Goal: Transaction & Acquisition: Subscribe to service/newsletter

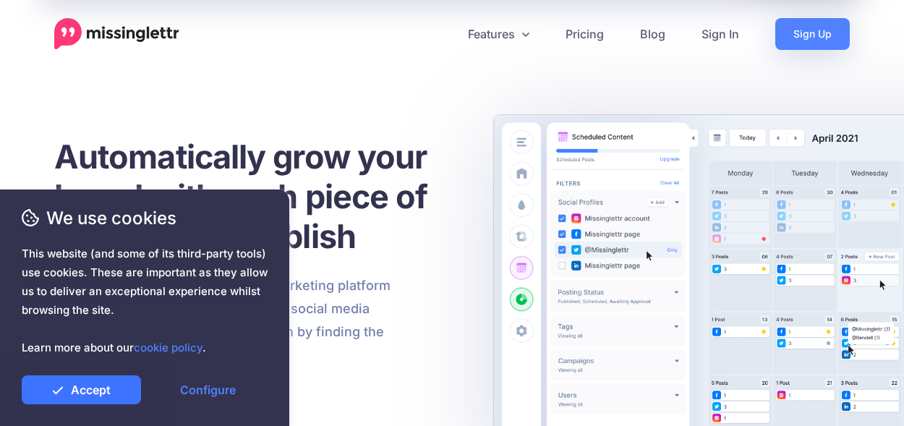
click at [109, 385] on link "Accept" at bounding box center [81, 389] width 119 height 29
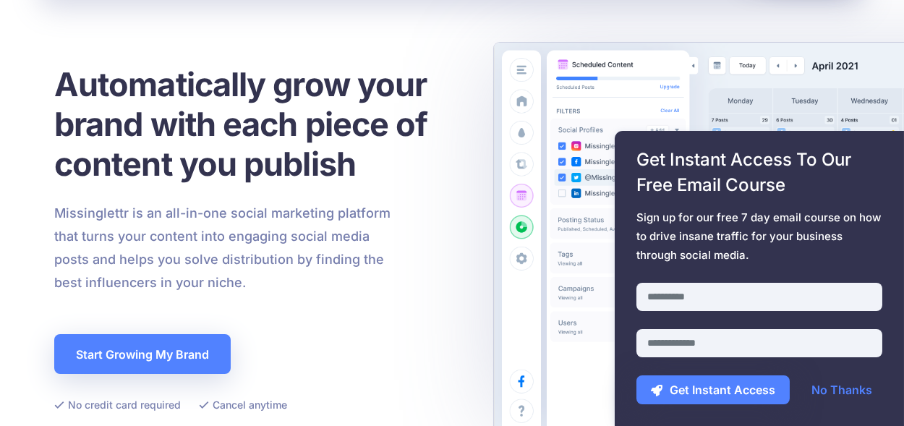
scroll to position [145, 0]
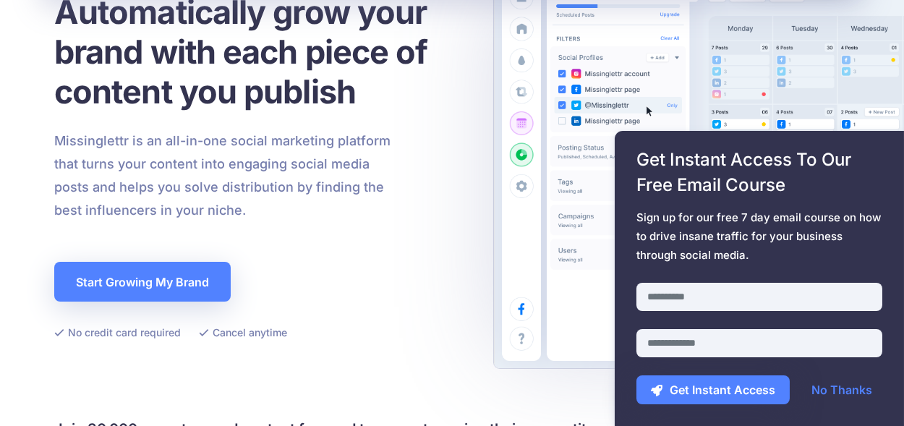
click at [108, 284] on span "This website (and some of its third-party tools) use cookies. These are importa…" at bounding box center [145, 300] width 246 height 113
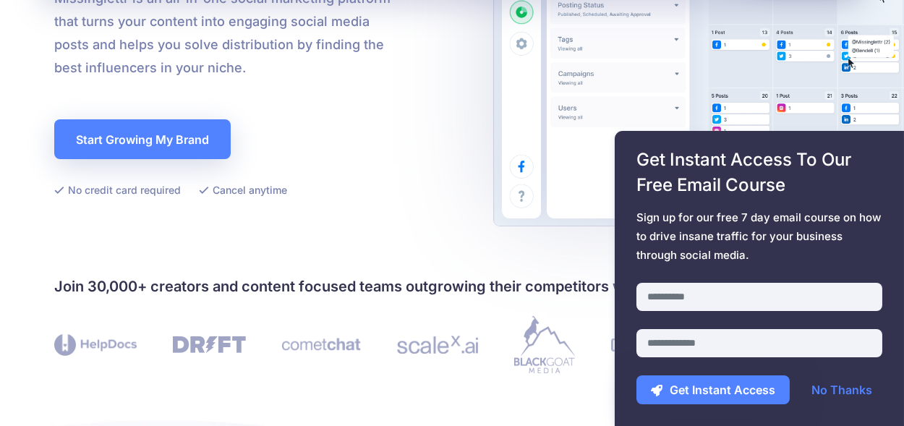
scroll to position [288, 0]
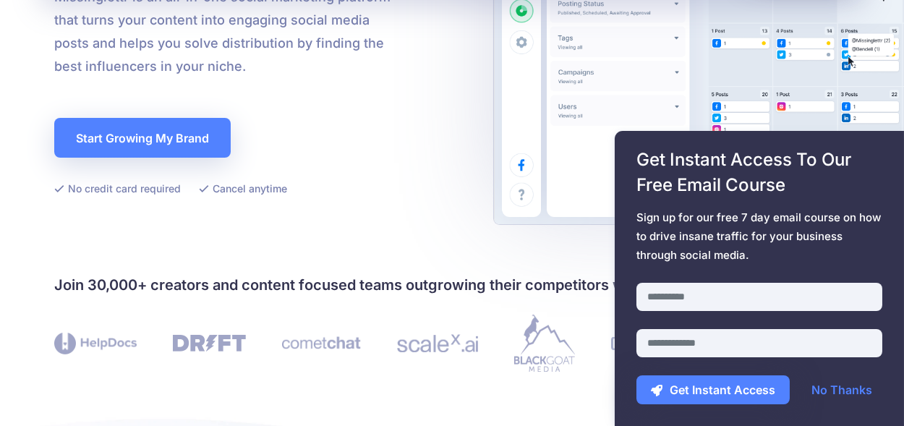
click at [885, 202] on div "Get Instant Access To Our Free Email Course Sign up for our free 7 day email co…" at bounding box center [758, 278] width 289 height 295
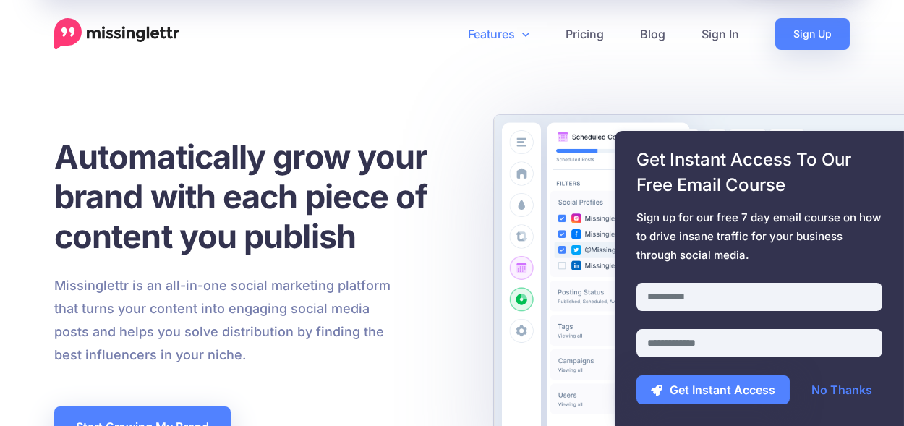
click at [506, 38] on link "Features" at bounding box center [499, 34] width 98 height 32
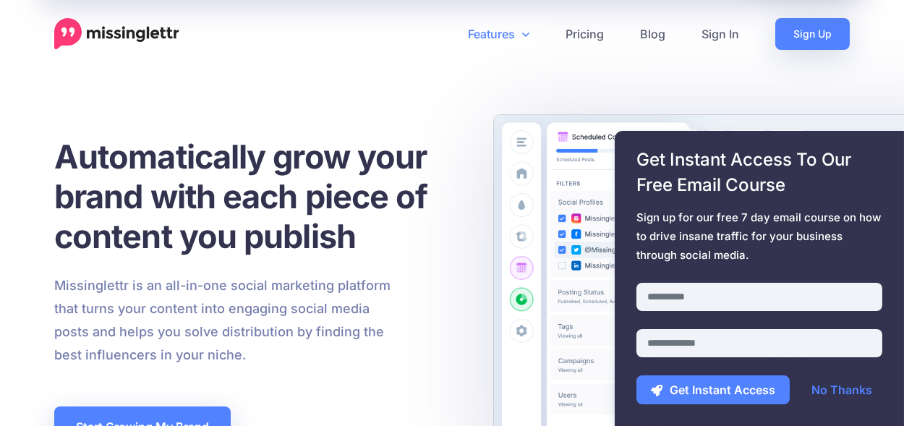
click at [492, 35] on link "Features" at bounding box center [499, 34] width 98 height 32
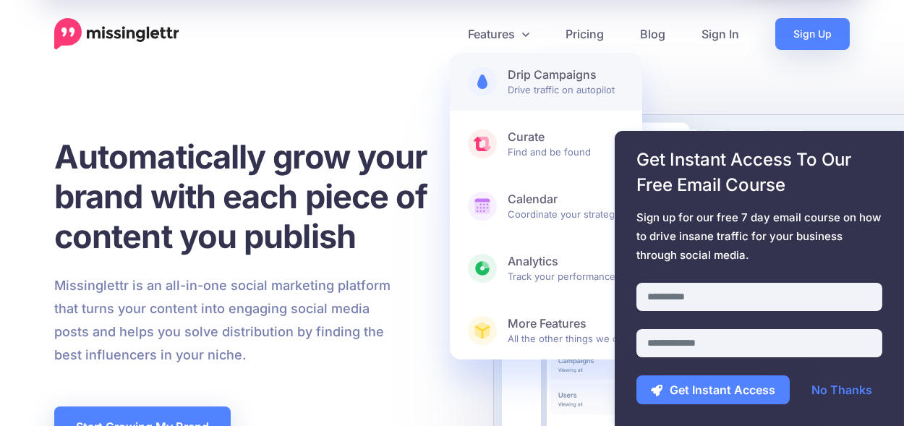
click at [541, 85] on span "Drip Campaigns Drive traffic on autopilot" at bounding box center [565, 81] width 116 height 29
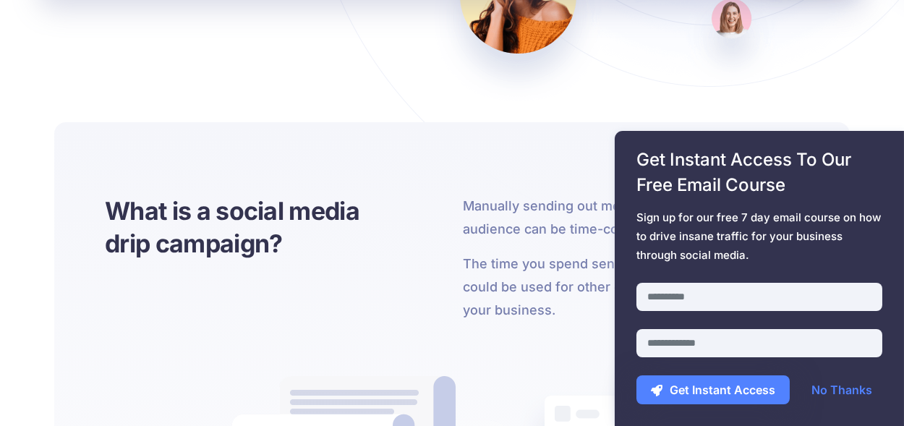
scroll to position [505, 0]
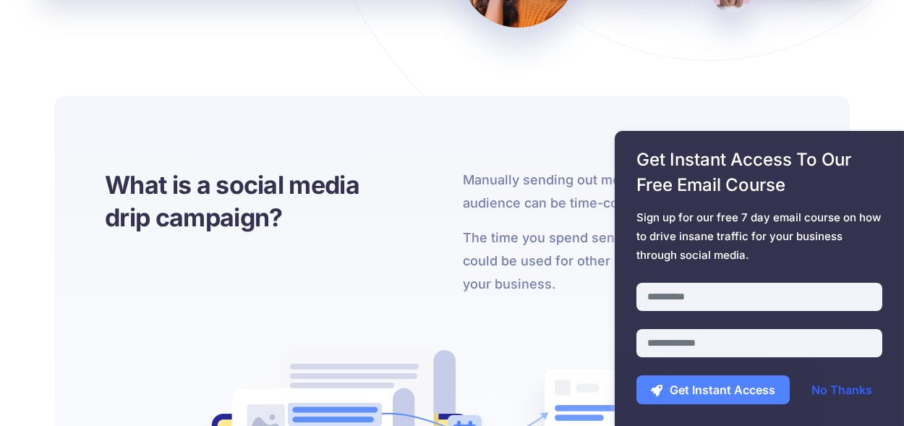
click at [864, 393] on link "No Thanks" at bounding box center [842, 389] width 90 height 29
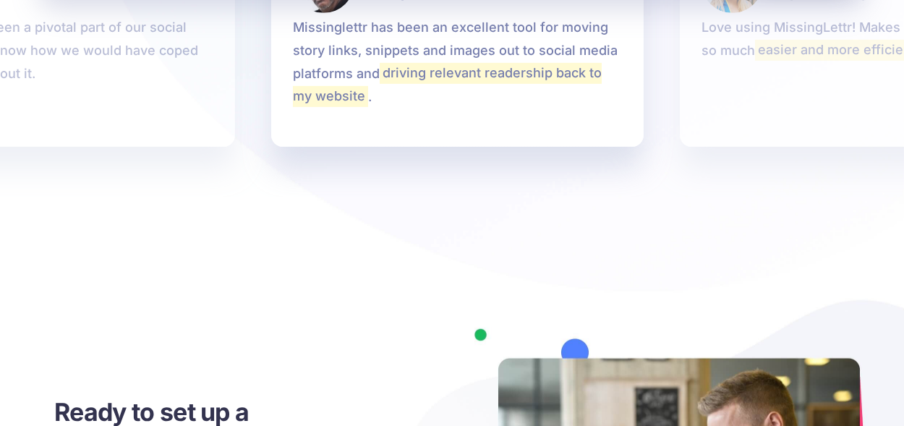
scroll to position [3180, 0]
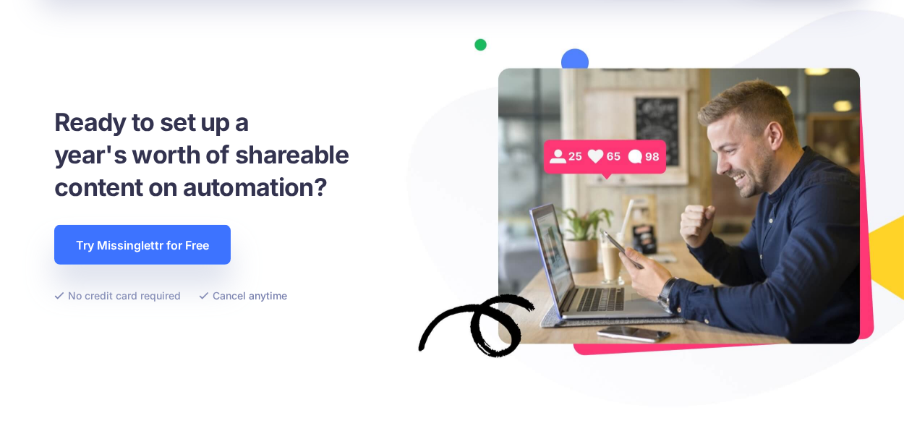
click at [186, 244] on link "Try Missinglettr for Free" at bounding box center [142, 245] width 176 height 40
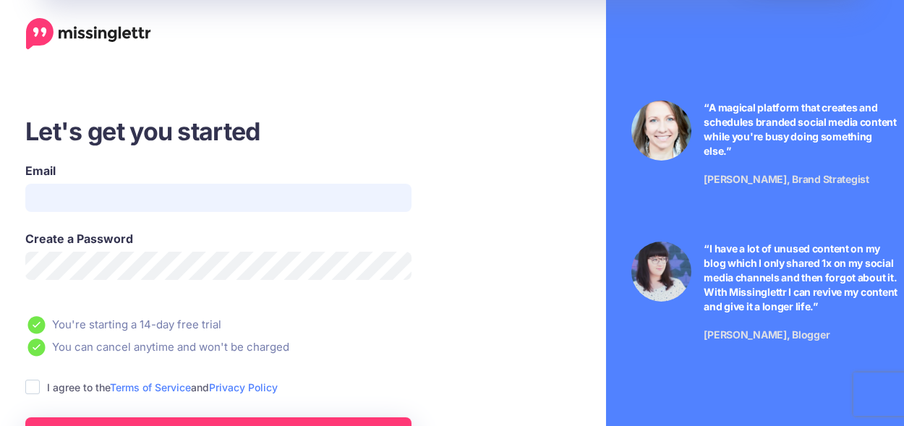
click at [170, 195] on input "Email" at bounding box center [218, 198] width 386 height 28
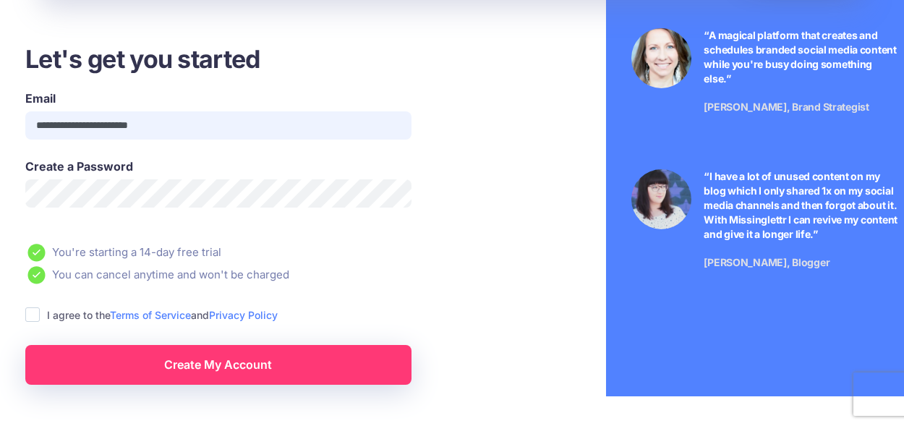
click at [74, 119] on input "**********" at bounding box center [218, 125] width 386 height 28
click at [202, 127] on input "**********" at bounding box center [218, 125] width 386 height 28
drag, startPoint x: 192, startPoint y: 119, endPoint x: 0, endPoint y: 128, distance: 192.5
click at [0, 128] on div "**********" at bounding box center [259, 214] width 518 height 342
type input "**********"
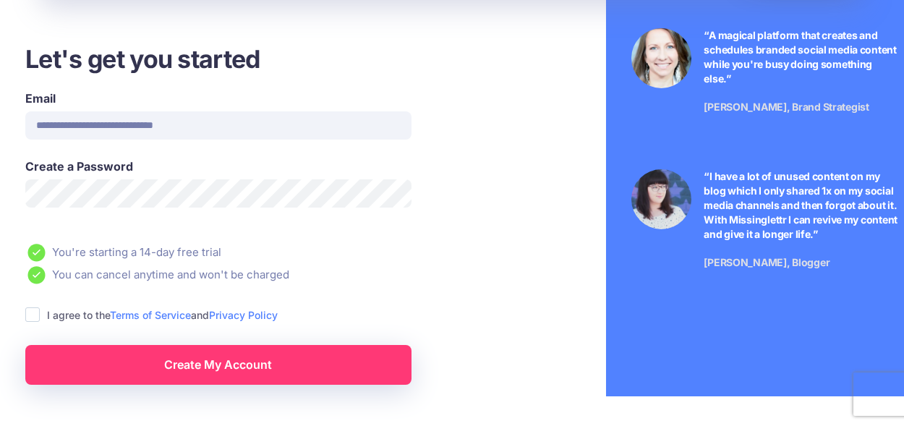
click at [234, 359] on link "Create My Account" at bounding box center [218, 365] width 386 height 40
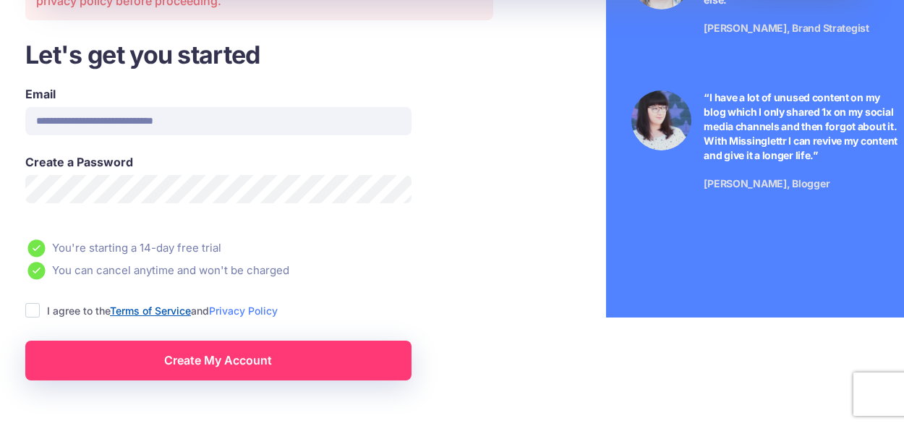
scroll to position [186, 0]
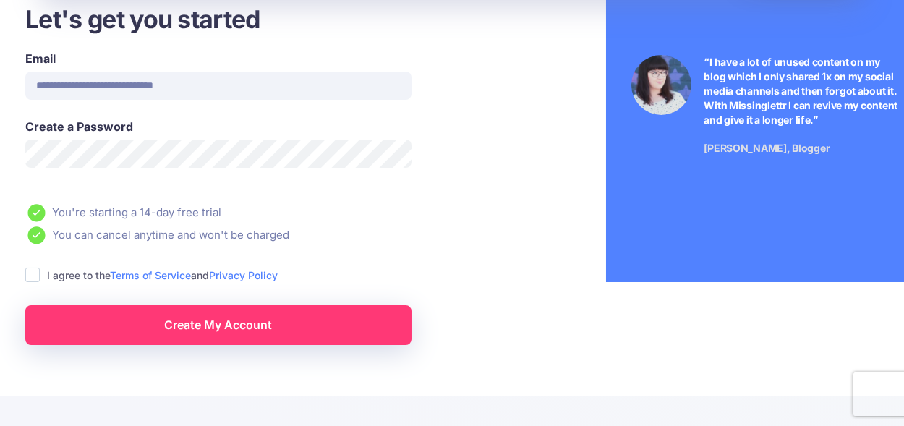
click at [27, 273] on ins at bounding box center [32, 274] width 14 height 14
click at [144, 310] on link "Create My Account" at bounding box center [218, 325] width 386 height 40
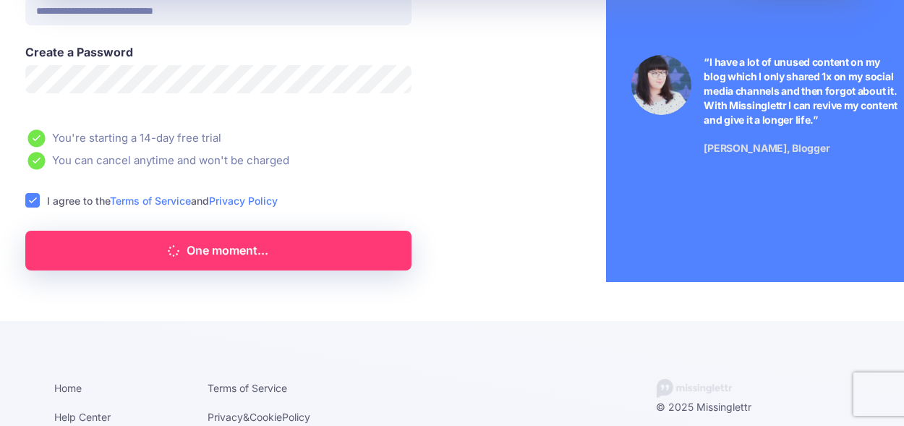
scroll to position [112, 0]
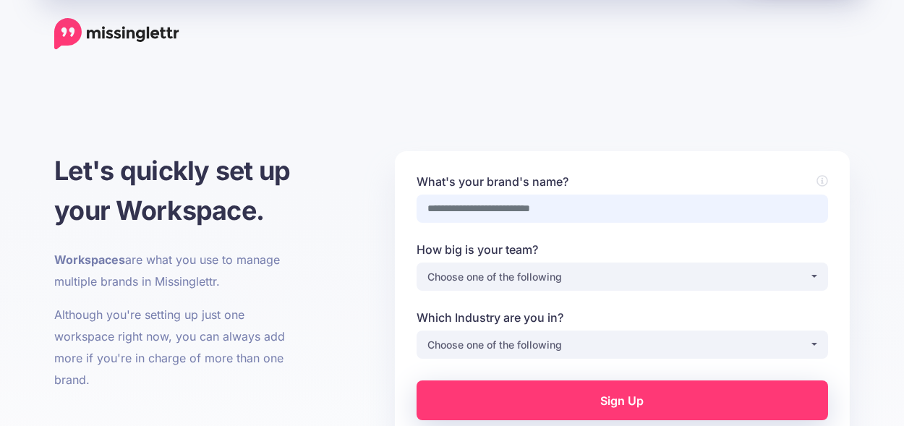
click at [567, 210] on input "What's your brand's name?" at bounding box center [621, 208] width 411 height 28
type input "**********"
click at [587, 278] on div "Choose one of the following" at bounding box center [618, 276] width 382 height 17
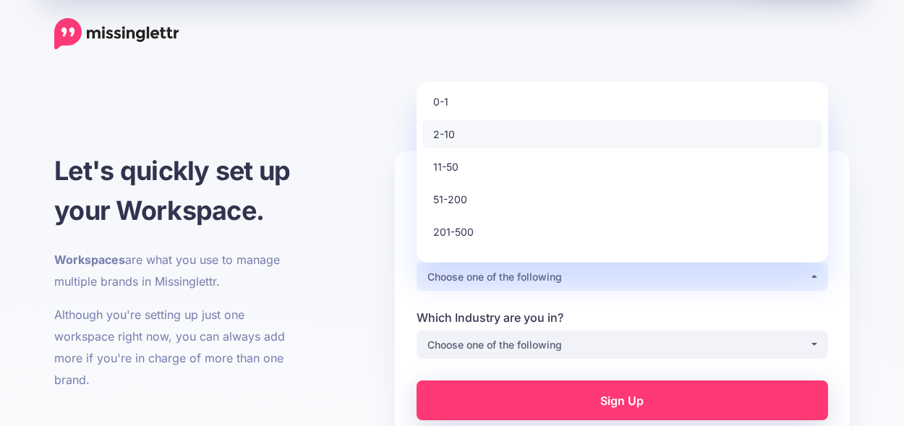
click at [453, 130] on span "2-10" at bounding box center [444, 134] width 22 height 17
select select "*"
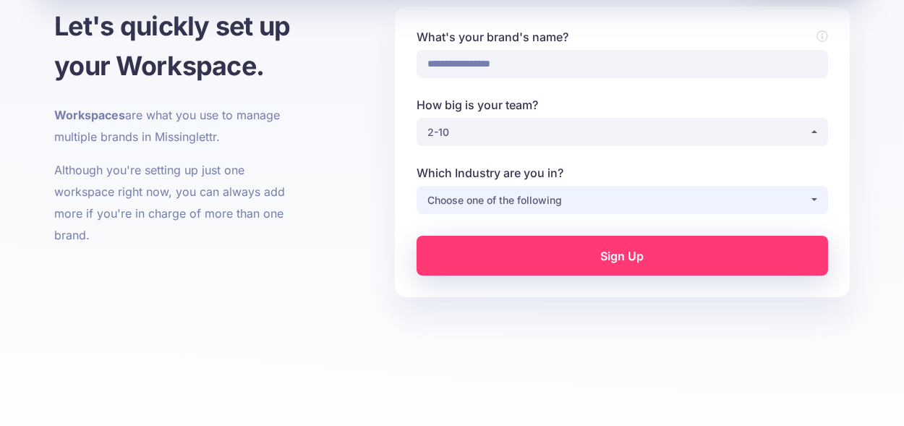
click at [535, 199] on div "Choose one of the following" at bounding box center [618, 200] width 382 height 17
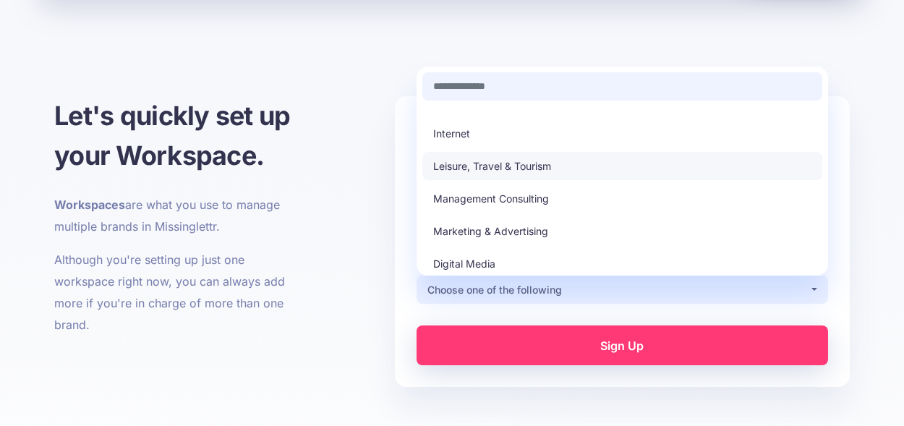
scroll to position [288, 0]
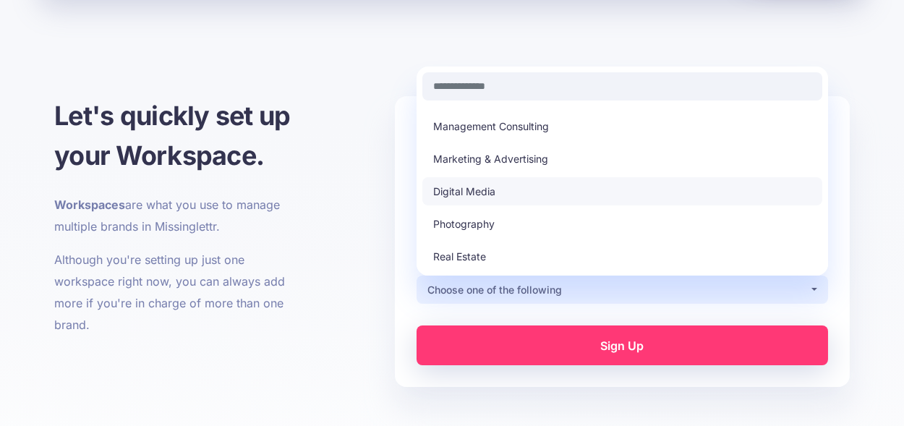
click at [476, 189] on span "Digital Media" at bounding box center [464, 191] width 62 height 17
select select "**********"
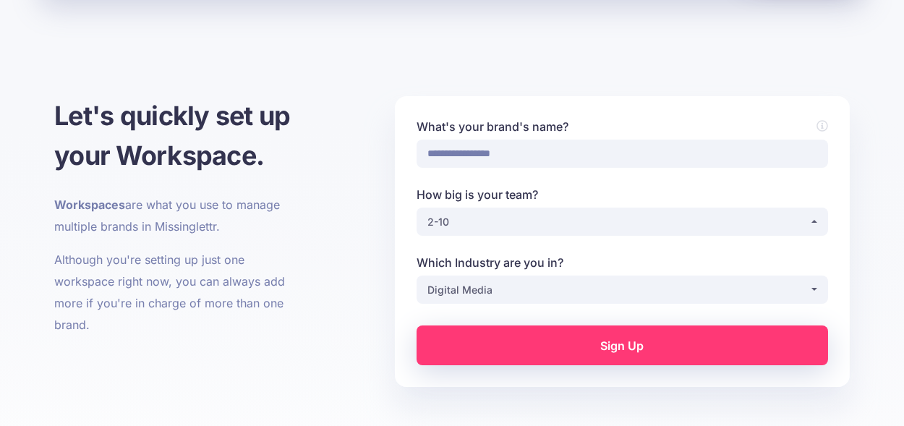
click at [593, 343] on link "Sign Up" at bounding box center [621, 345] width 411 height 40
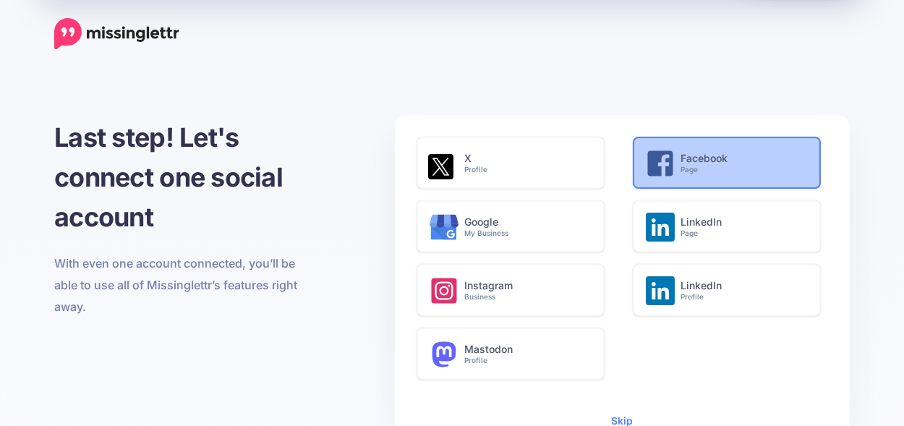
click at [703, 164] on h6 "Facebook Page" at bounding box center [742, 164] width 124 height 22
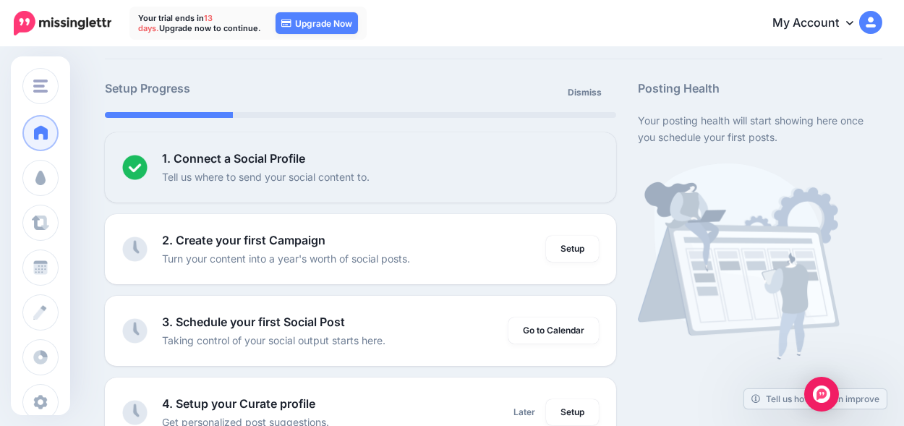
scroll to position [72, 0]
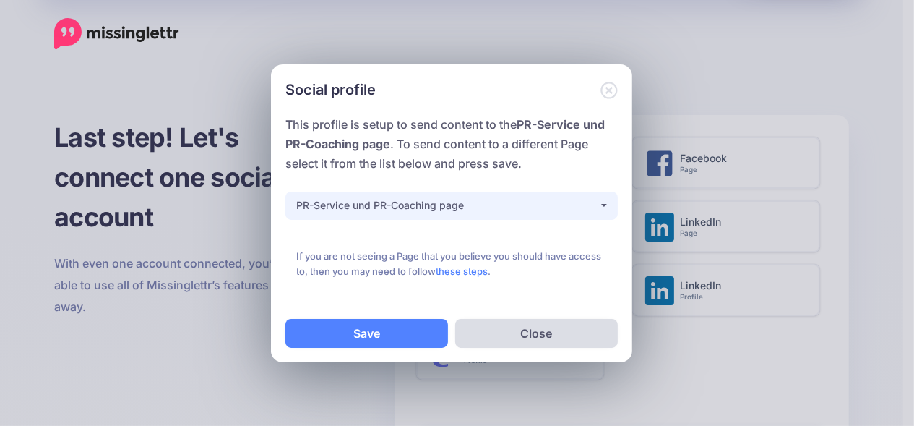
click at [505, 210] on div "PR-Service und PR-Coaching page" at bounding box center [447, 205] width 302 height 17
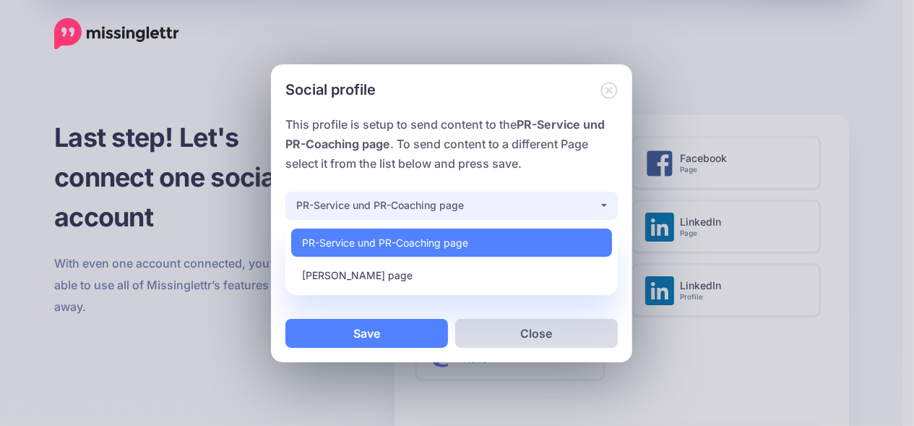
click at [504, 210] on div "PR-Service und PR-Coaching page" at bounding box center [447, 205] width 302 height 17
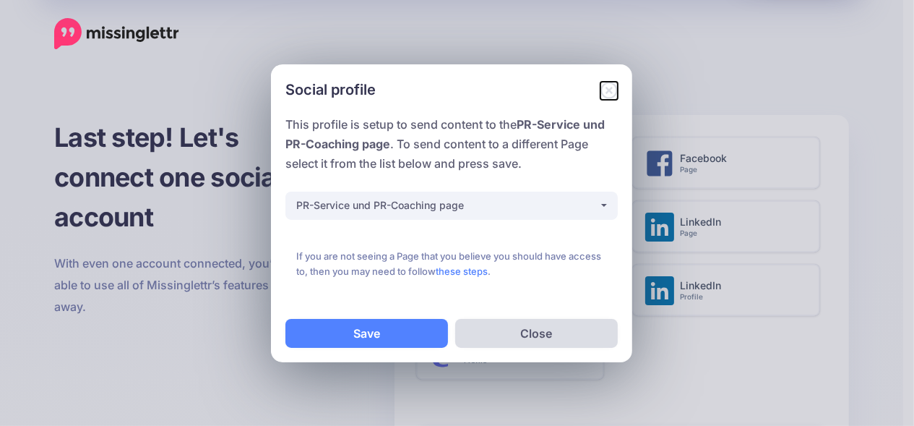
click at [611, 90] on icon "Close" at bounding box center [609, 90] width 17 height 17
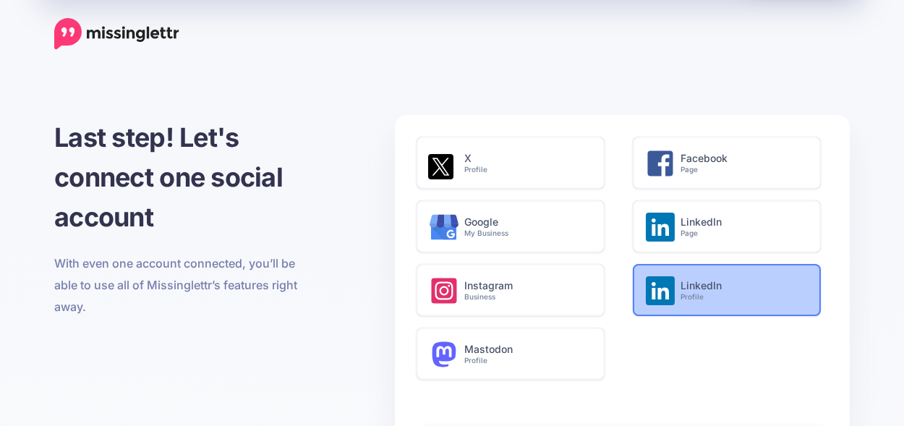
click at [691, 289] on h6 "LinkedIn Profile" at bounding box center [742, 291] width 124 height 22
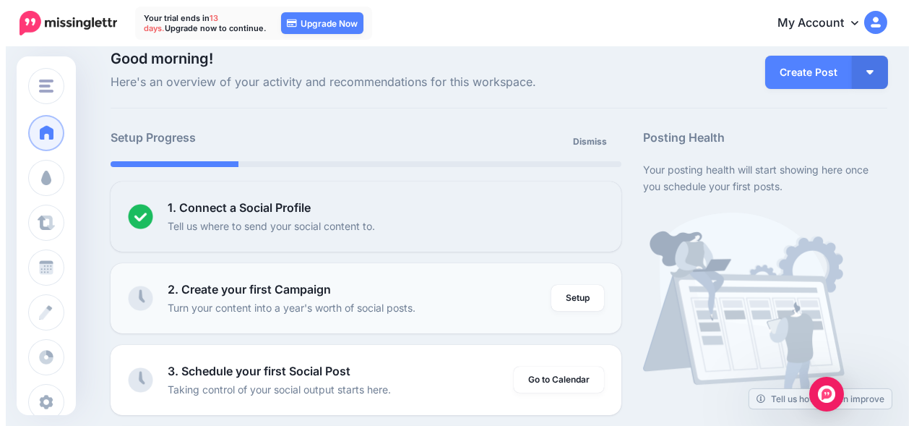
scroll to position [72, 0]
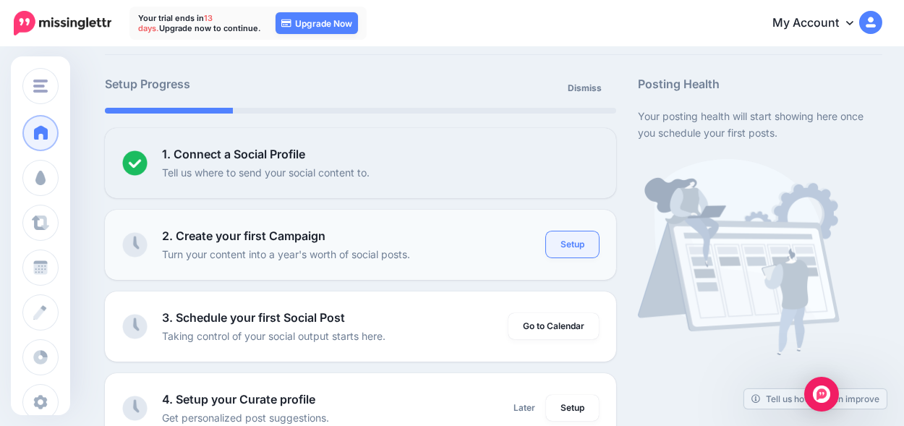
click at [586, 239] on link "Setup" at bounding box center [572, 244] width 53 height 26
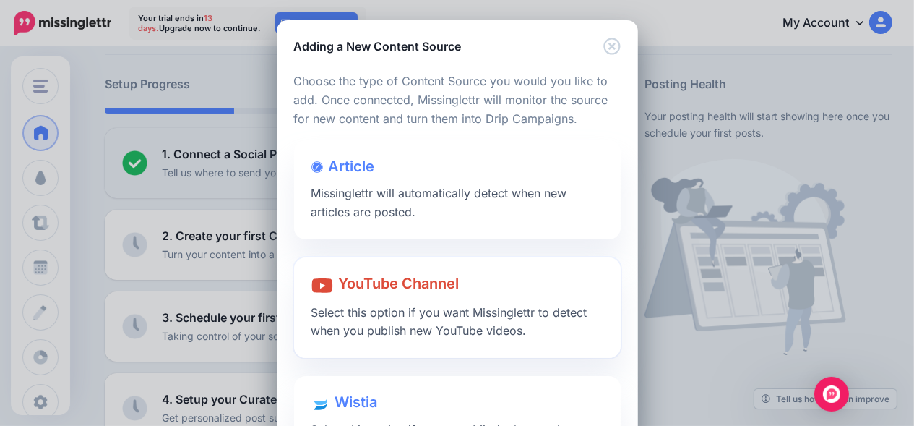
scroll to position [0, 0]
click at [441, 196] on span "Missinglettr will automatically detect when new articles are posted." at bounding box center [440, 202] width 256 height 33
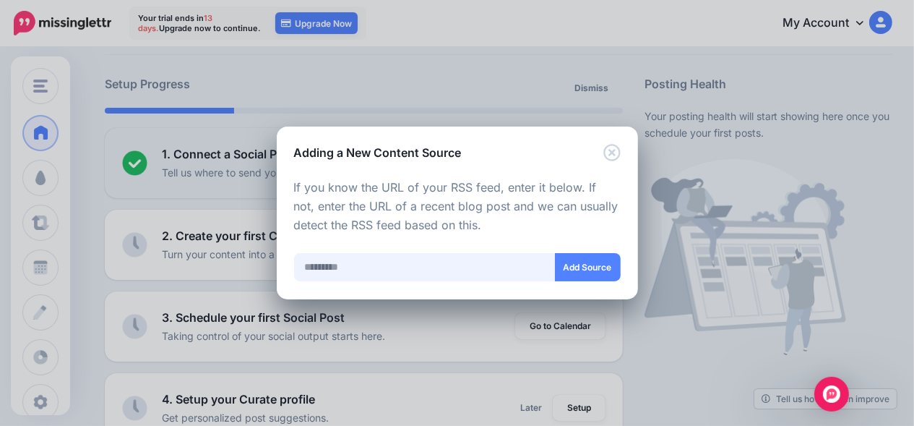
click at [422, 278] on input "text" at bounding box center [425, 267] width 262 height 28
paste input "**********"
type input "**********"
click at [598, 267] on button "Add Source" at bounding box center [588, 267] width 66 height 28
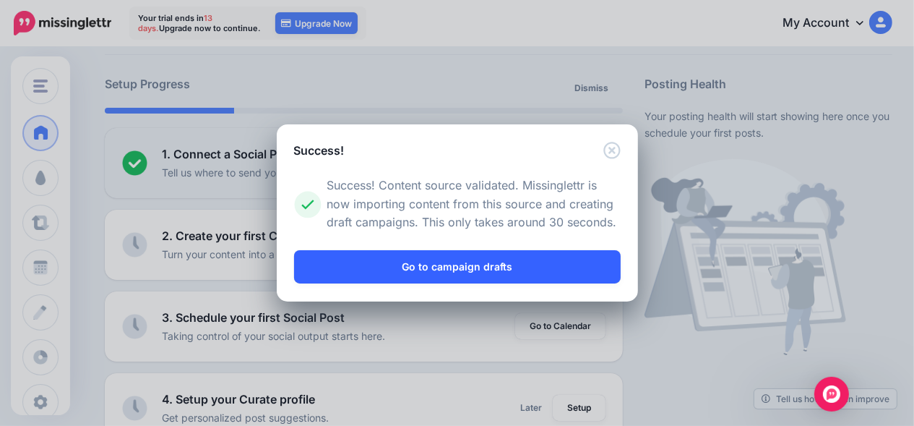
click at [491, 263] on link "Go to campaign drafts" at bounding box center [457, 266] width 327 height 33
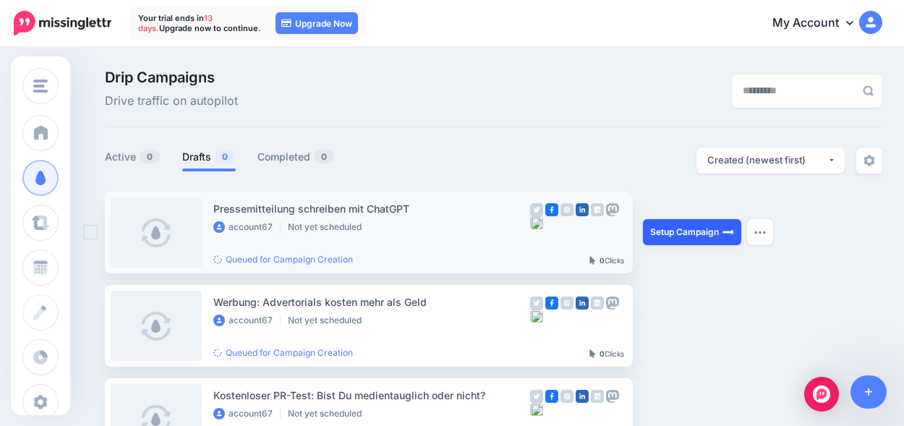
click at [670, 235] on link "Setup Campaign" at bounding box center [692, 232] width 98 height 26
click at [732, 233] on img at bounding box center [728, 232] width 12 height 12
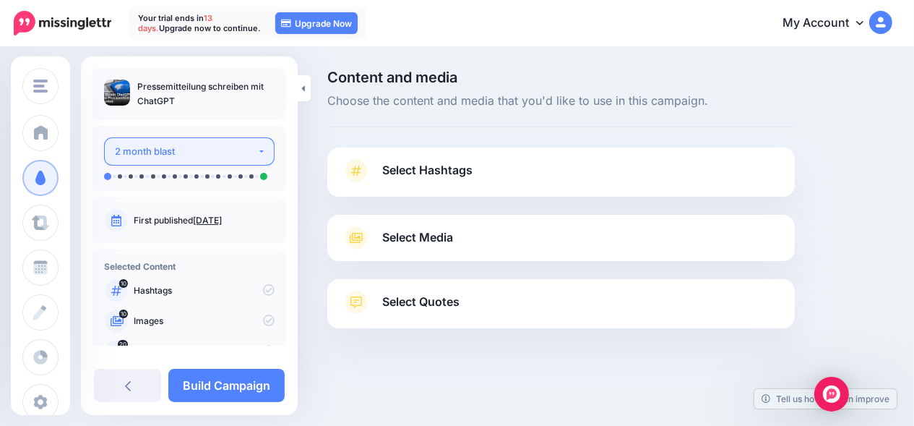
click at [240, 154] on div "2 month blast" at bounding box center [186, 151] width 142 height 17
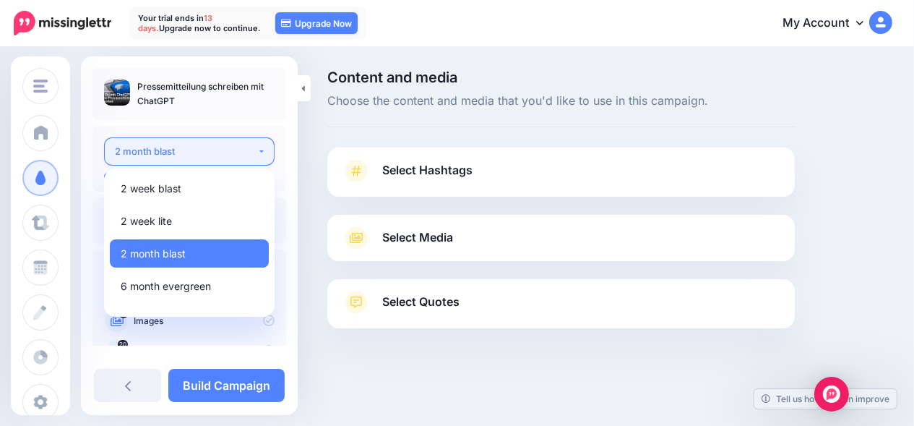
click at [238, 154] on div "2 month blast" at bounding box center [186, 151] width 142 height 17
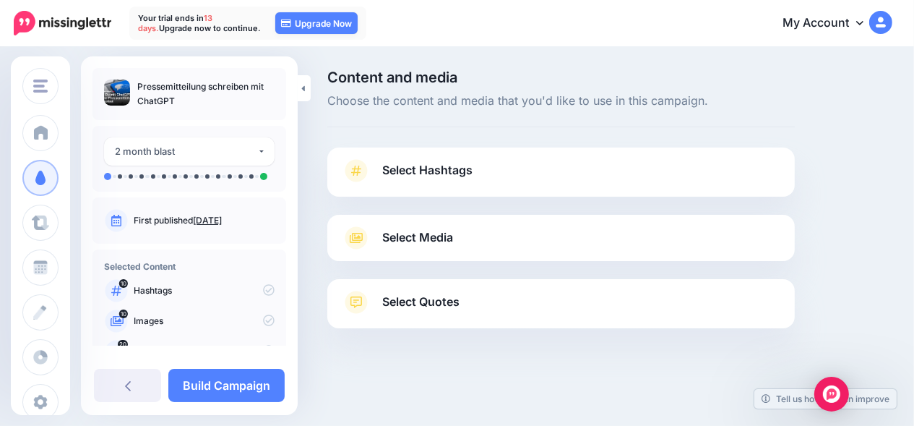
click at [166, 170] on div at bounding box center [189, 169] width 171 height 7
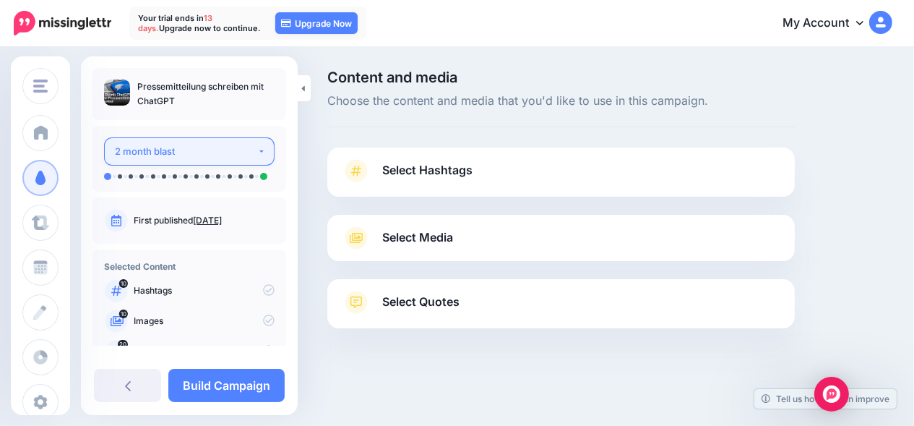
click at [173, 155] on div "2 month blast" at bounding box center [186, 151] width 142 height 17
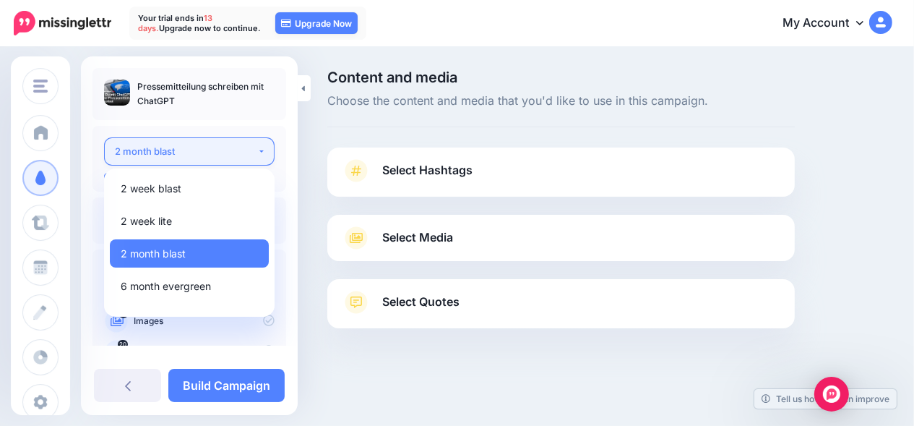
click at [173, 155] on div "2 month blast" at bounding box center [186, 151] width 142 height 17
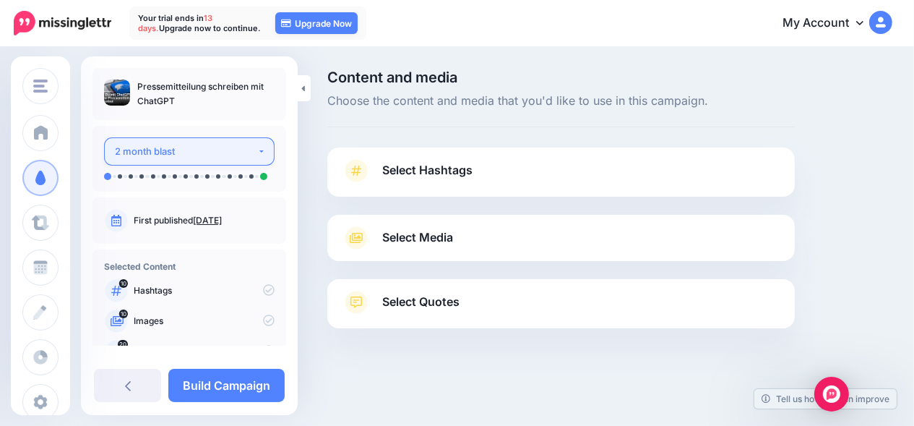
click at [173, 155] on div "2 month blast" at bounding box center [186, 151] width 142 height 17
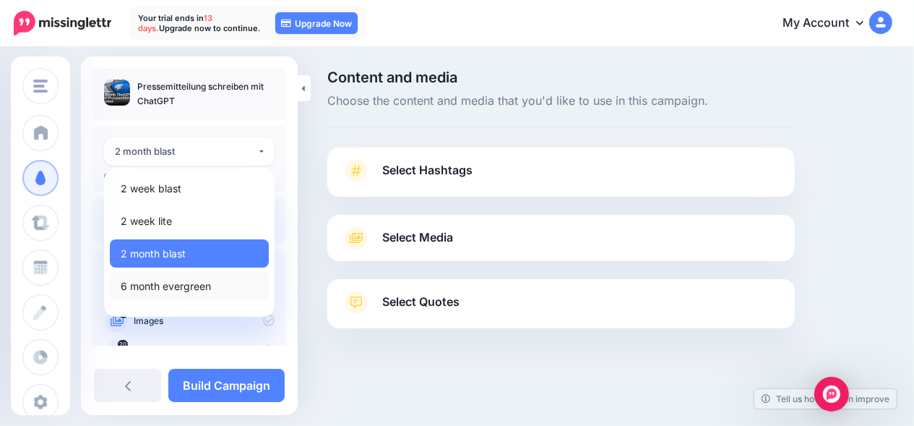
click at [192, 285] on span "6 month evergreen" at bounding box center [166, 286] width 90 height 17
select select "******"
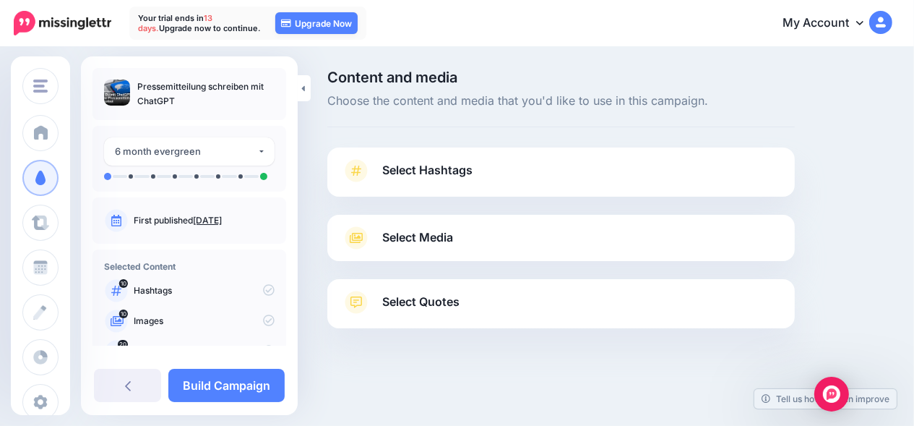
click at [451, 170] on span "Select Hashtags" at bounding box center [427, 170] width 90 height 20
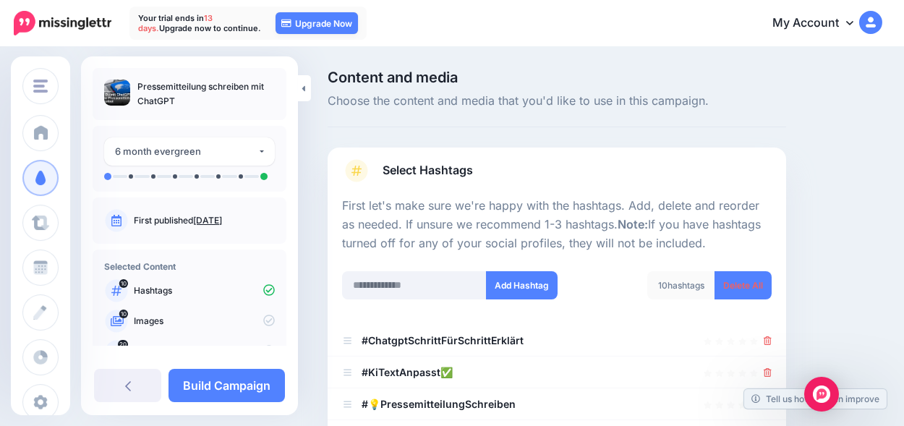
click at [451, 170] on span "Select Hashtags" at bounding box center [427, 170] width 90 height 20
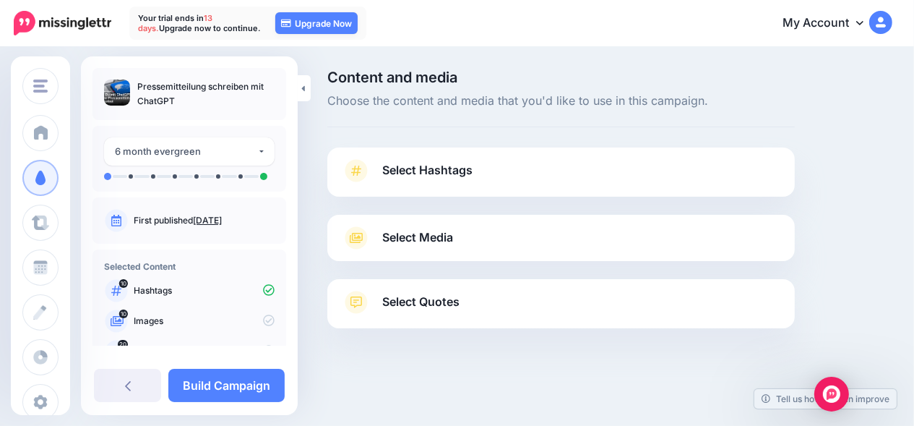
click at [442, 240] on span "Select Media" at bounding box center [417, 238] width 71 height 20
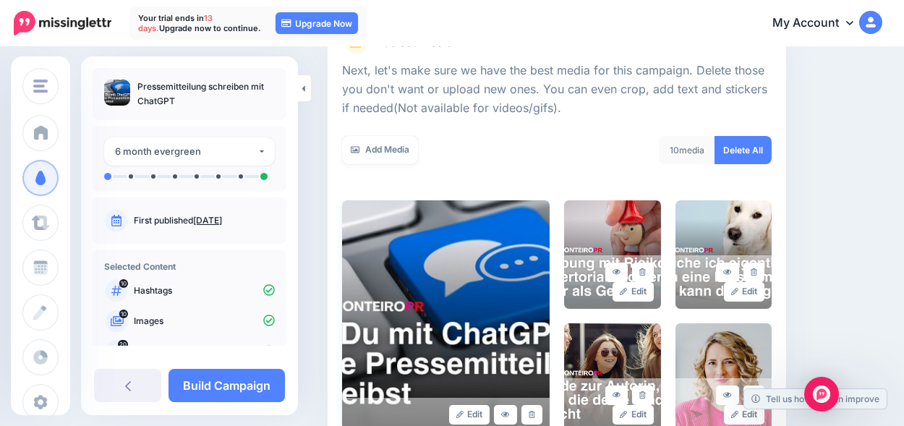
scroll to position [185, 0]
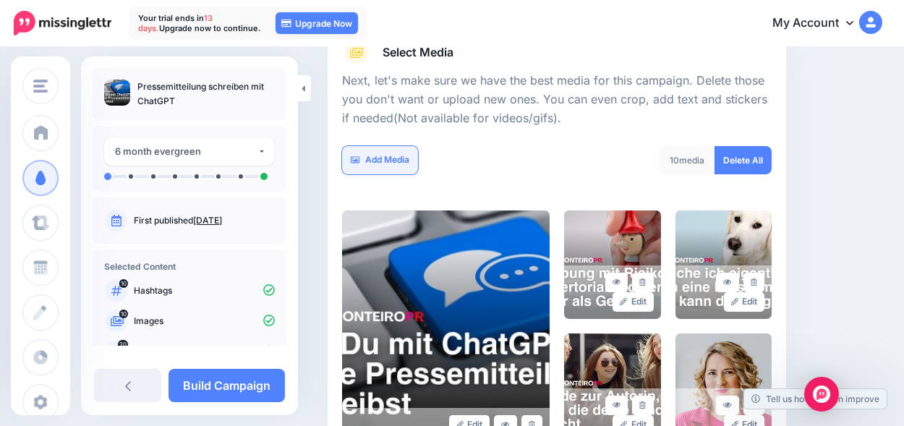
click at [367, 160] on link "Add Media" at bounding box center [380, 160] width 76 height 28
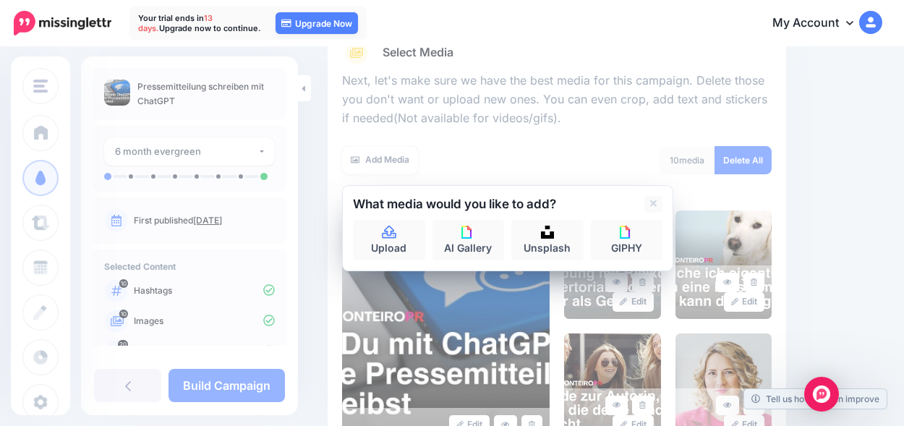
click at [606, 147] on div "10 media Delete All" at bounding box center [670, 169] width 226 height 46
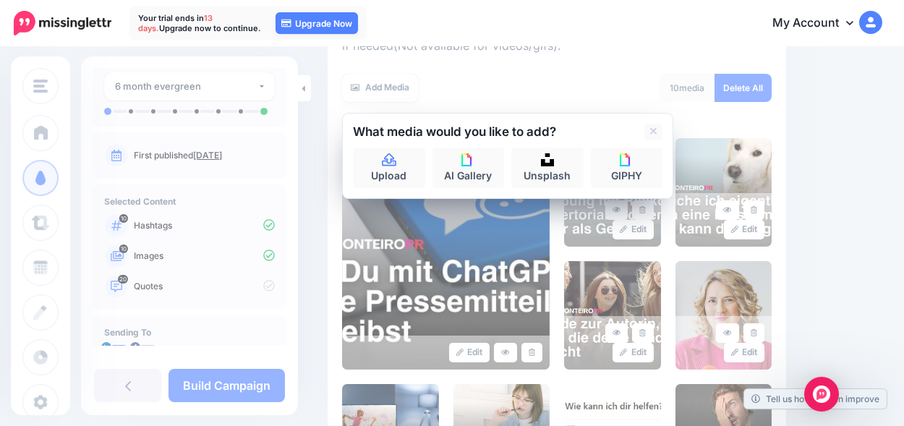
scroll to position [111, 0]
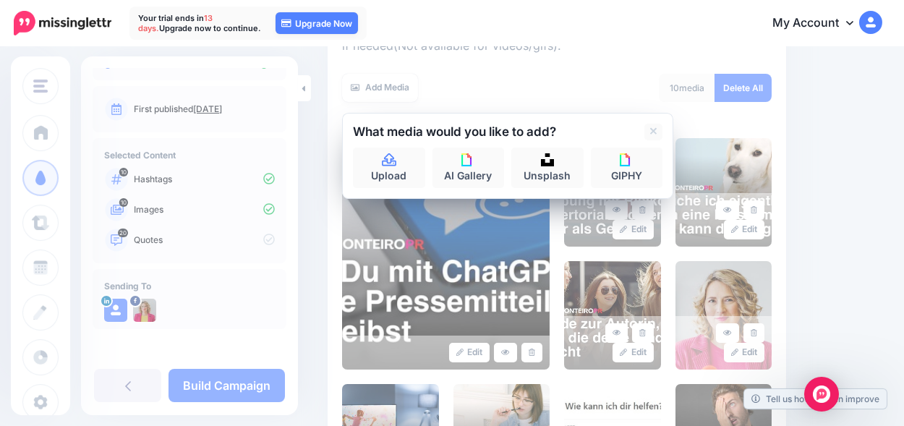
click at [248, 246] on div "20 Quotes" at bounding box center [189, 239] width 171 height 23
click at [263, 239] on icon at bounding box center [269, 239] width 12 height 12
click at [593, 56] on div at bounding box center [556, 65] width 429 height 18
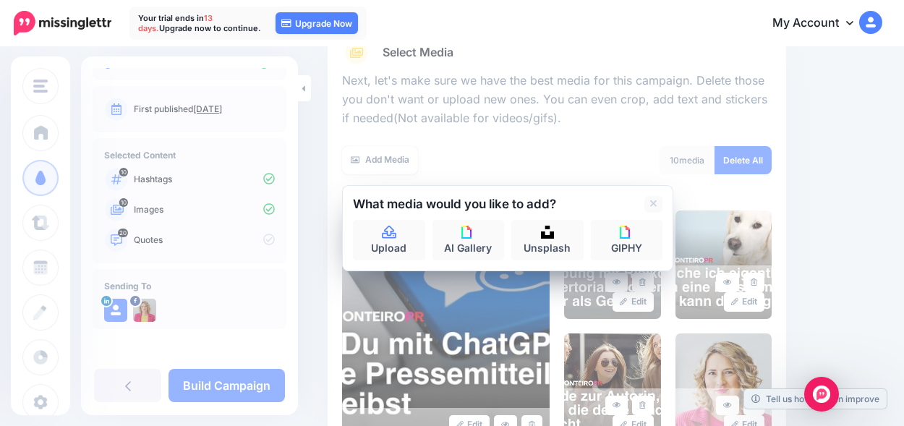
scroll to position [40, 0]
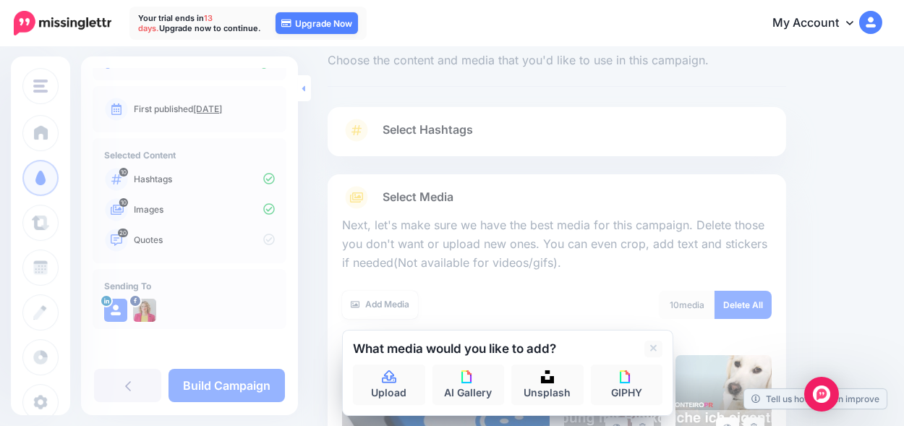
click at [304, 89] on icon at bounding box center [303, 88] width 3 height 6
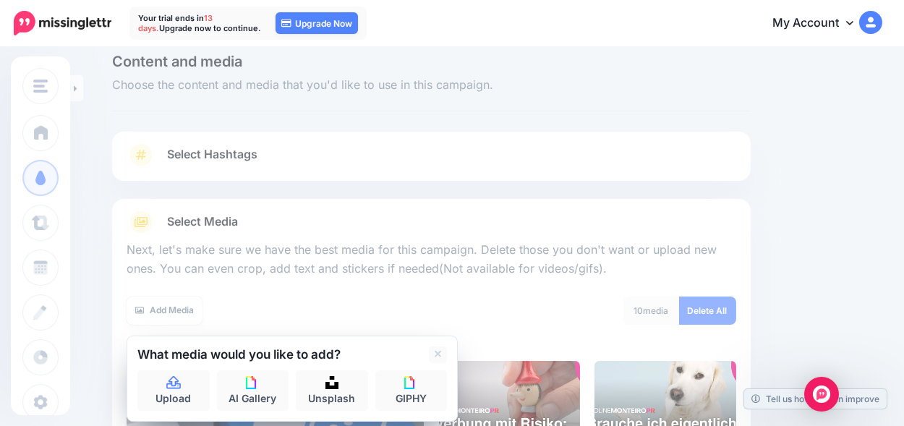
scroll to position [0, 0]
